Goal: Task Accomplishment & Management: Use online tool/utility

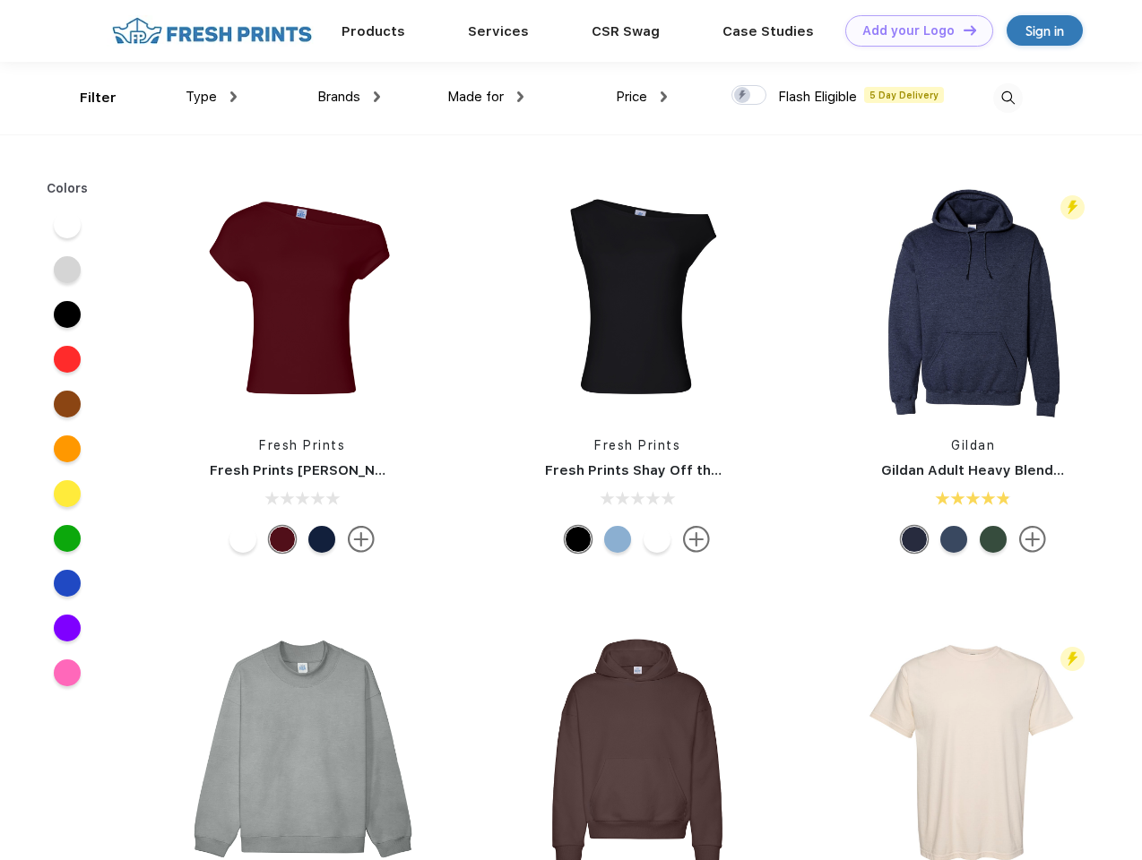
click at [912, 30] on link "Add your Logo Design Tool" at bounding box center [919, 30] width 148 height 31
click at [0, 0] on div "Design Tool" at bounding box center [0, 0] width 0 height 0
click at [962, 30] on link "Add your Logo Design Tool" at bounding box center [919, 30] width 148 height 31
click at [86, 98] on div "Filter" at bounding box center [98, 98] width 37 height 21
click at [212, 97] on span "Type" at bounding box center [201, 97] width 31 height 16
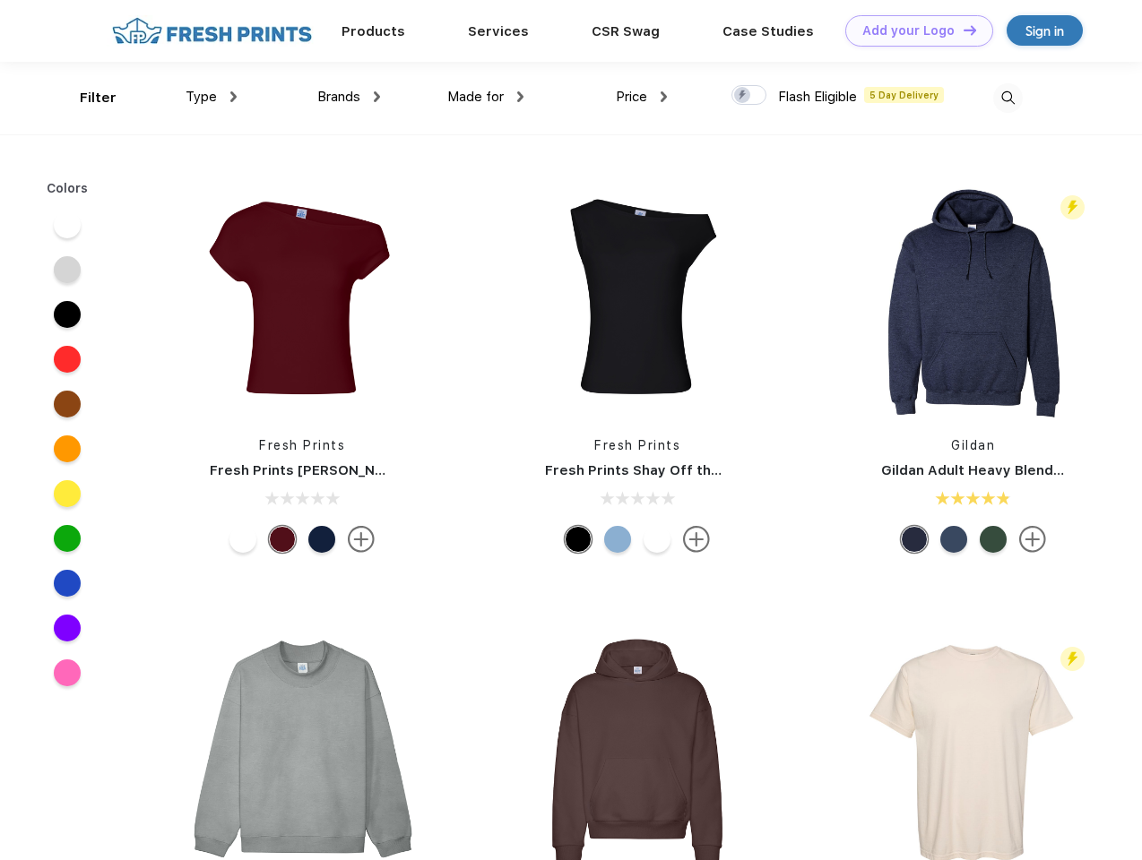
click at [349, 97] on span "Brands" at bounding box center [338, 97] width 43 height 16
click at [486, 97] on span "Made for" at bounding box center [475, 97] width 56 height 16
click at [642, 97] on span "Price" at bounding box center [631, 97] width 31 height 16
click at [749, 96] on div at bounding box center [748, 95] width 35 height 20
click at [743, 96] on input "checkbox" at bounding box center [737, 90] width 12 height 12
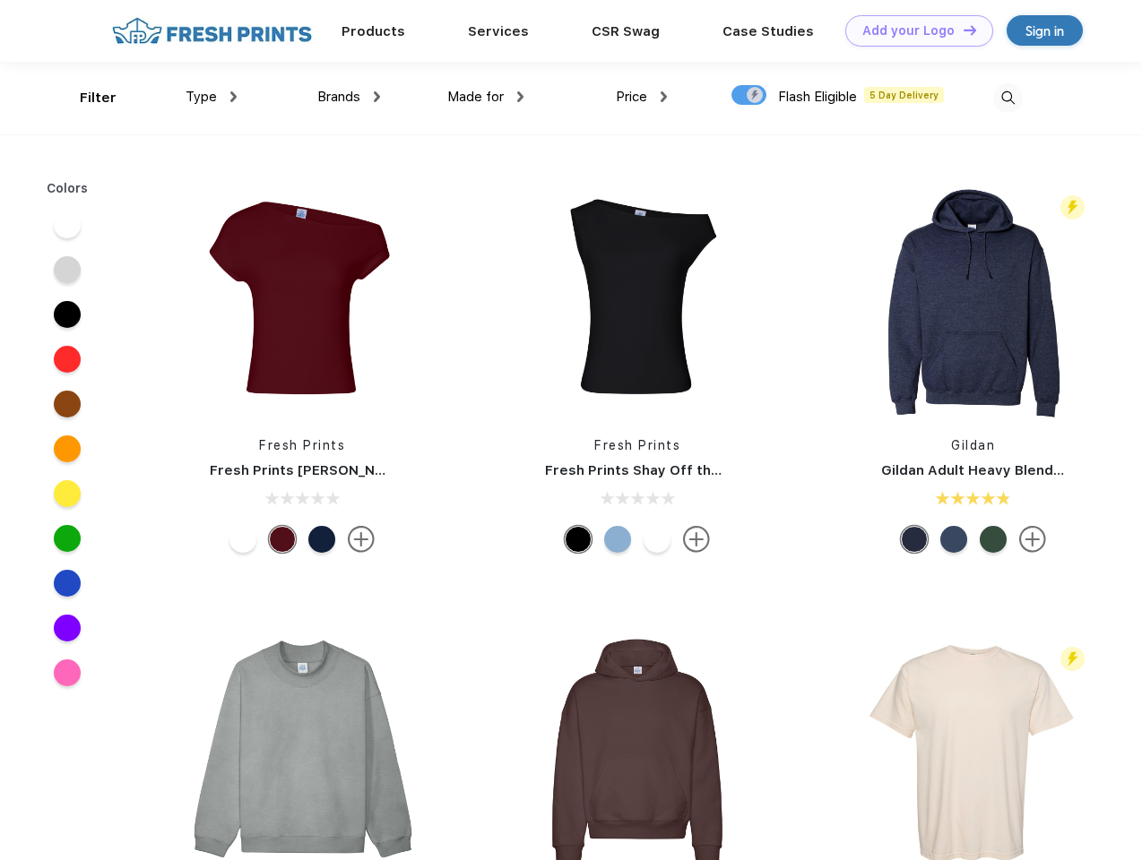
click at [1007, 98] on img at bounding box center [1008, 98] width 30 height 30
